Goal: Task Accomplishment & Management: Use online tool/utility

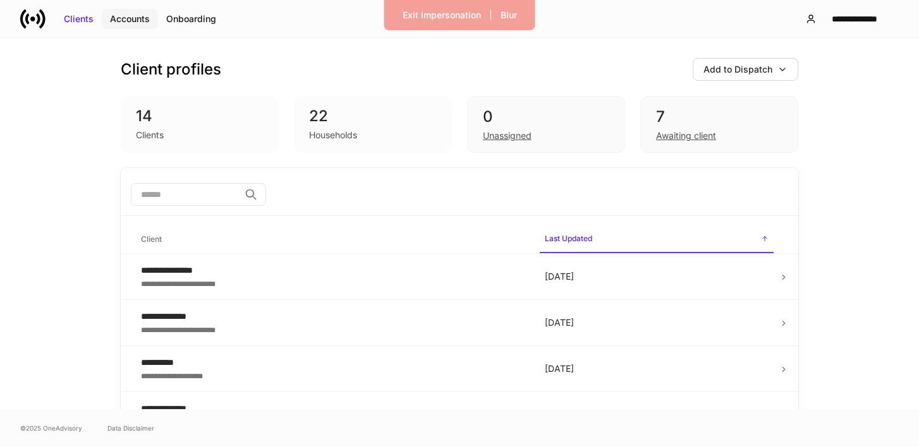
click at [147, 21] on div "Accounts" at bounding box center [130, 19] width 40 height 13
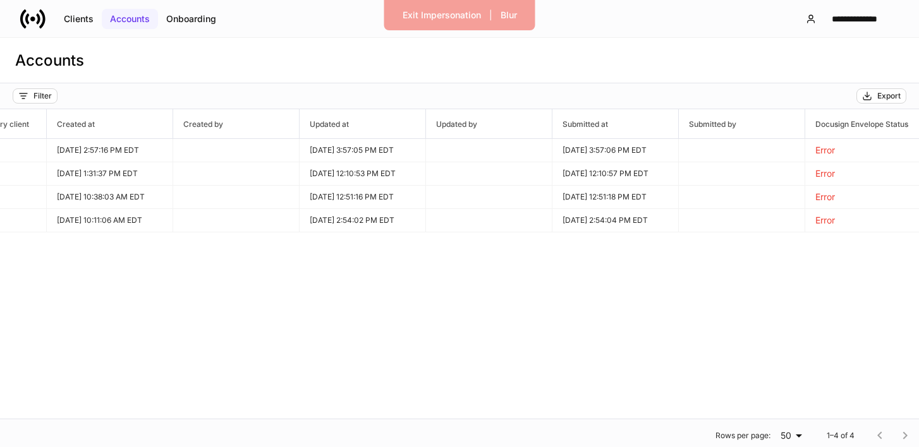
scroll to position [0, 971]
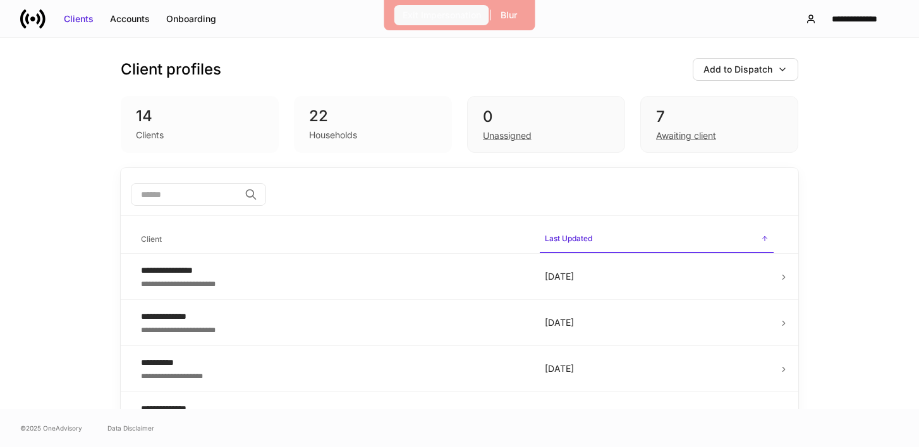
click at [434, 18] on div "Exit Impersonation" at bounding box center [441, 15] width 78 height 13
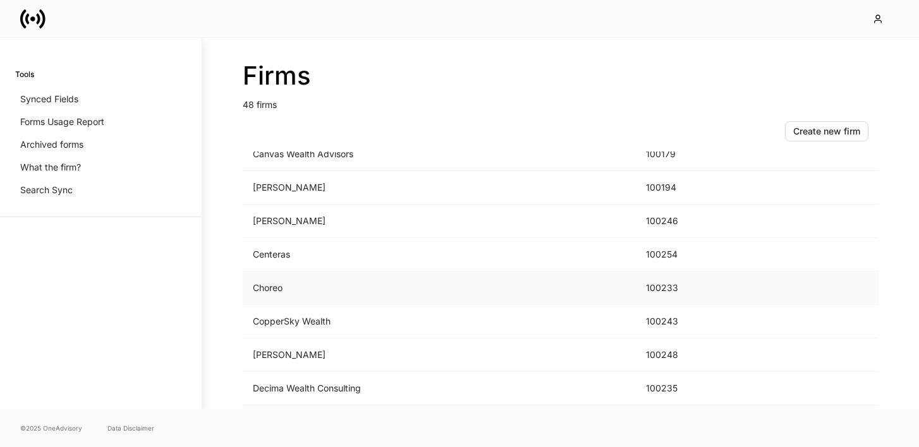
scroll to position [394, 0]
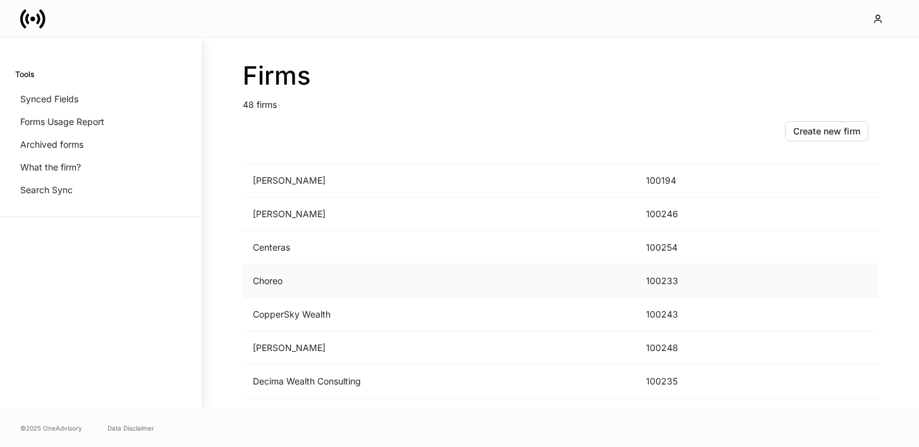
click at [326, 282] on td "Choreo" at bounding box center [439, 281] width 393 height 33
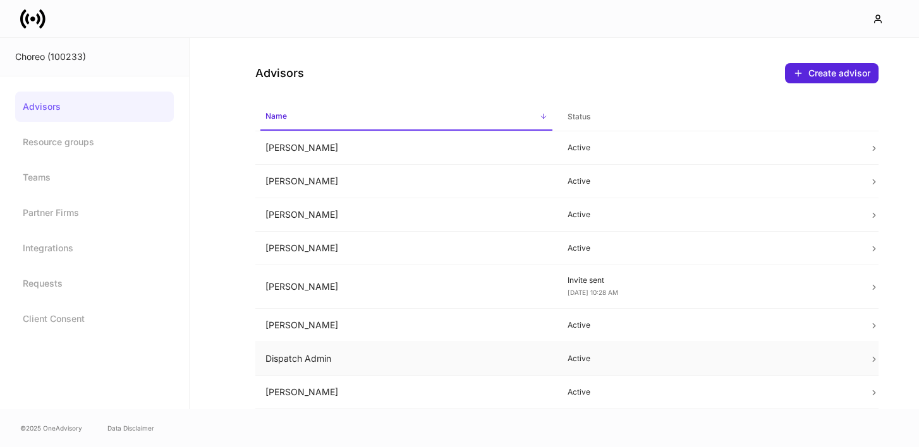
click at [327, 361] on td "Dispatch Admin" at bounding box center [406, 358] width 302 height 33
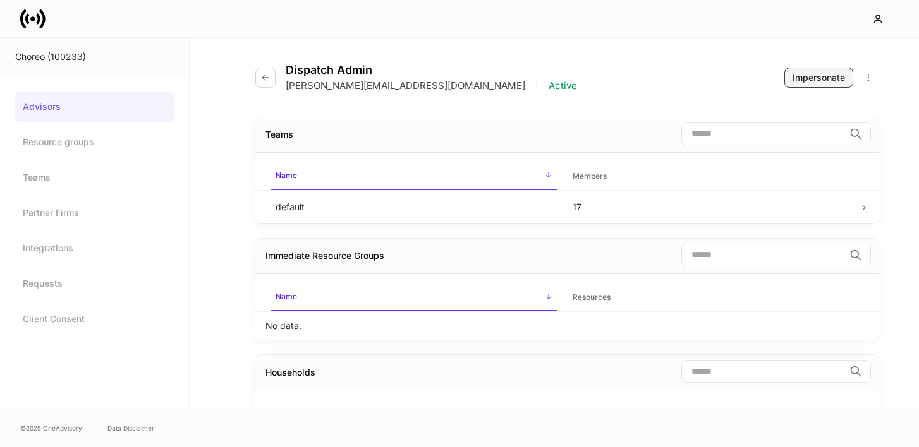
click at [821, 78] on div "Impersonate" at bounding box center [818, 77] width 52 height 13
